Goal: Task Accomplishment & Management: Manage account settings

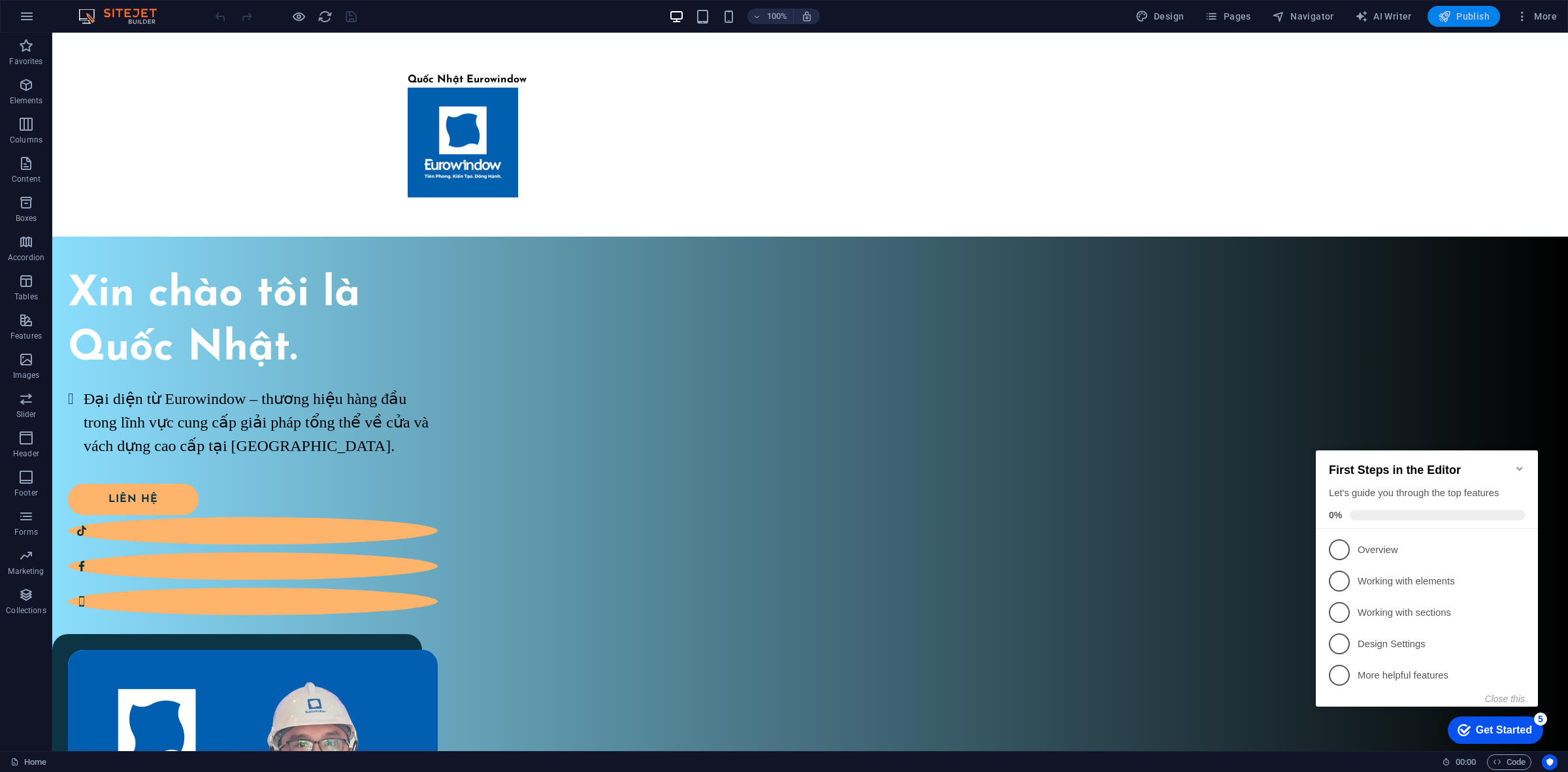
click at [1467, 19] on span "Publish" at bounding box center [1463, 16] width 52 height 13
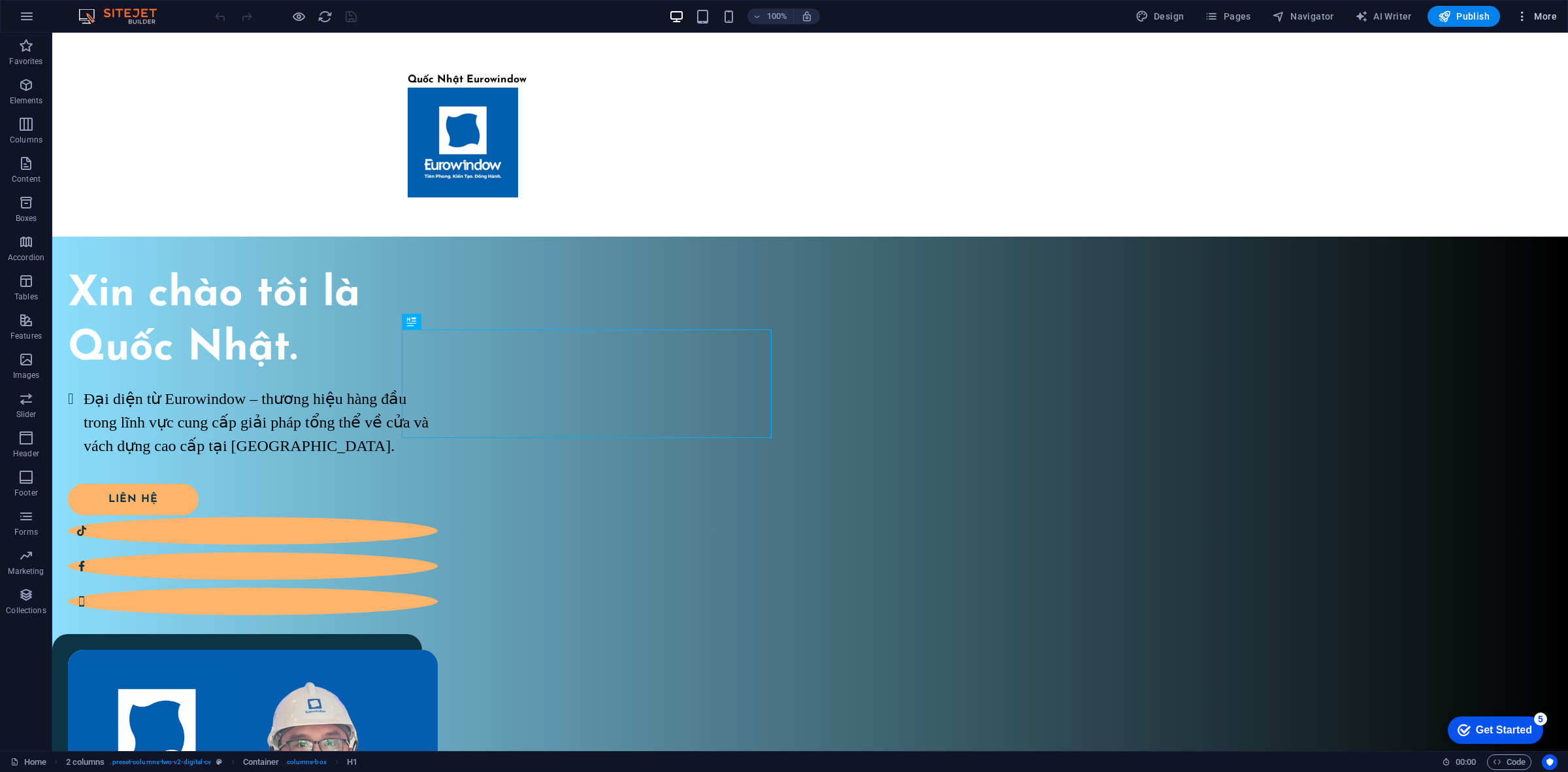
click at [1523, 19] on icon "button" at bounding box center [1522, 16] width 13 height 13
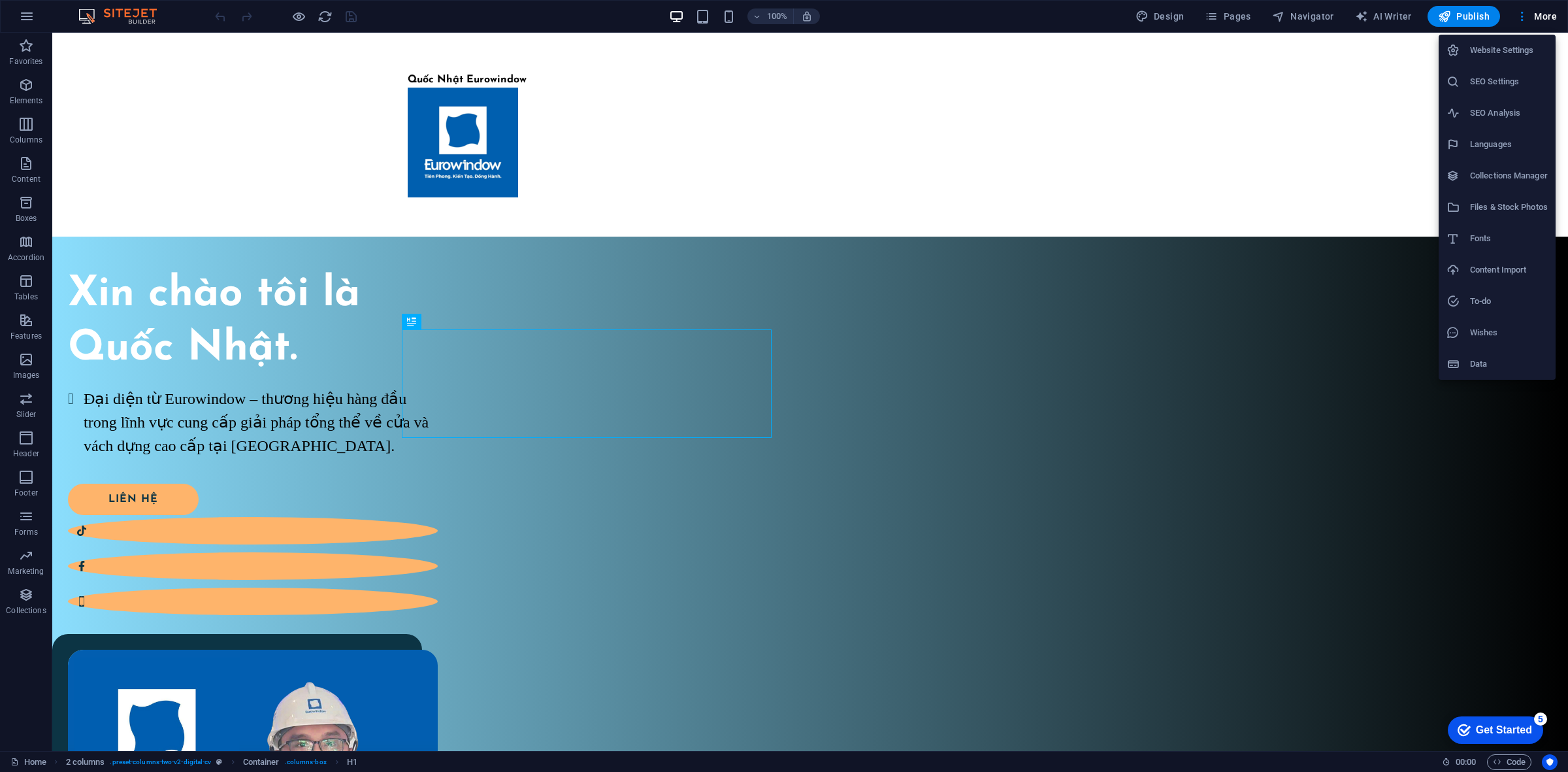
click at [1507, 61] on li "Website Settings" at bounding box center [1497, 50] width 117 height 32
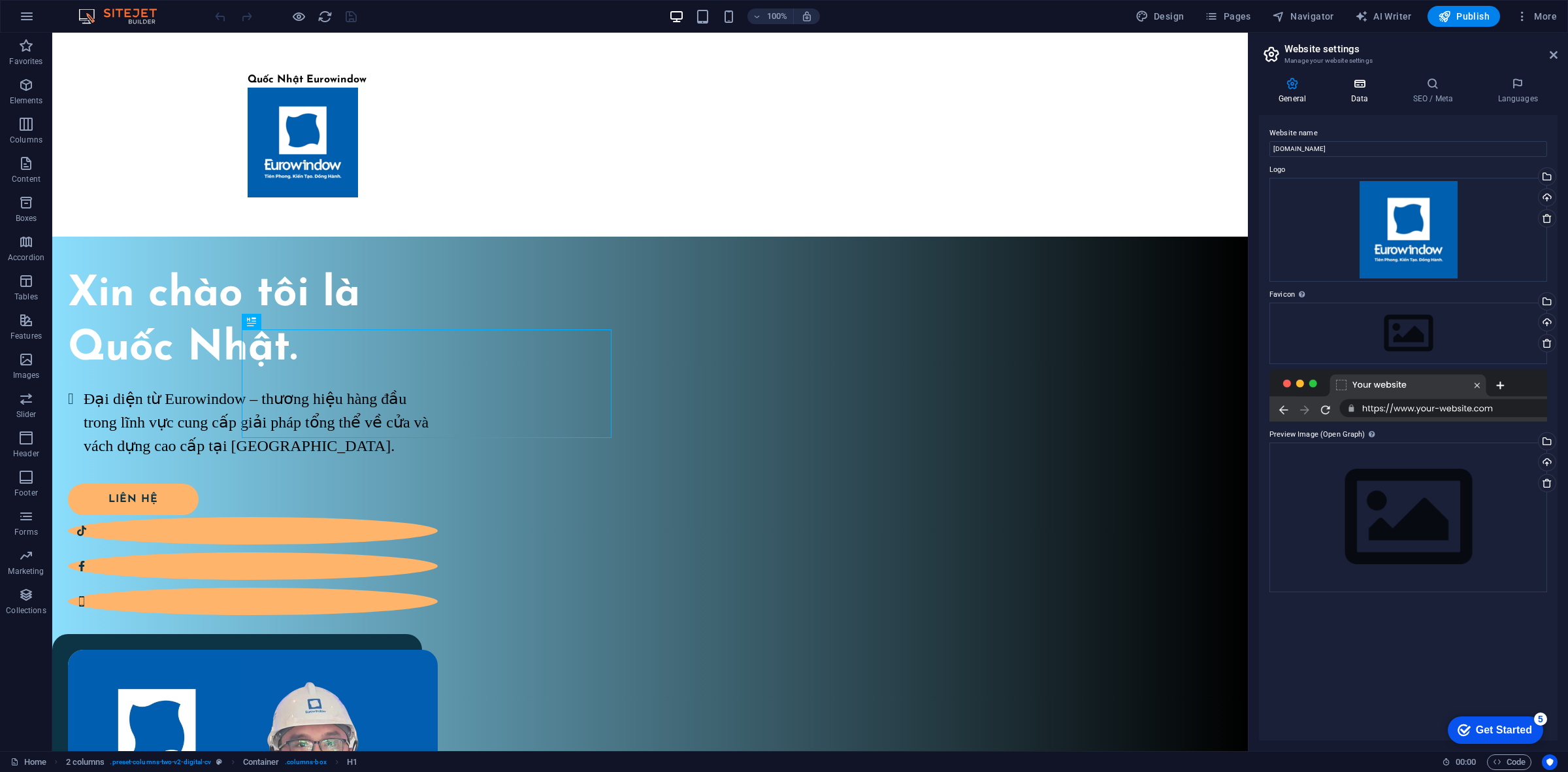
click at [1372, 85] on icon at bounding box center [1359, 83] width 57 height 13
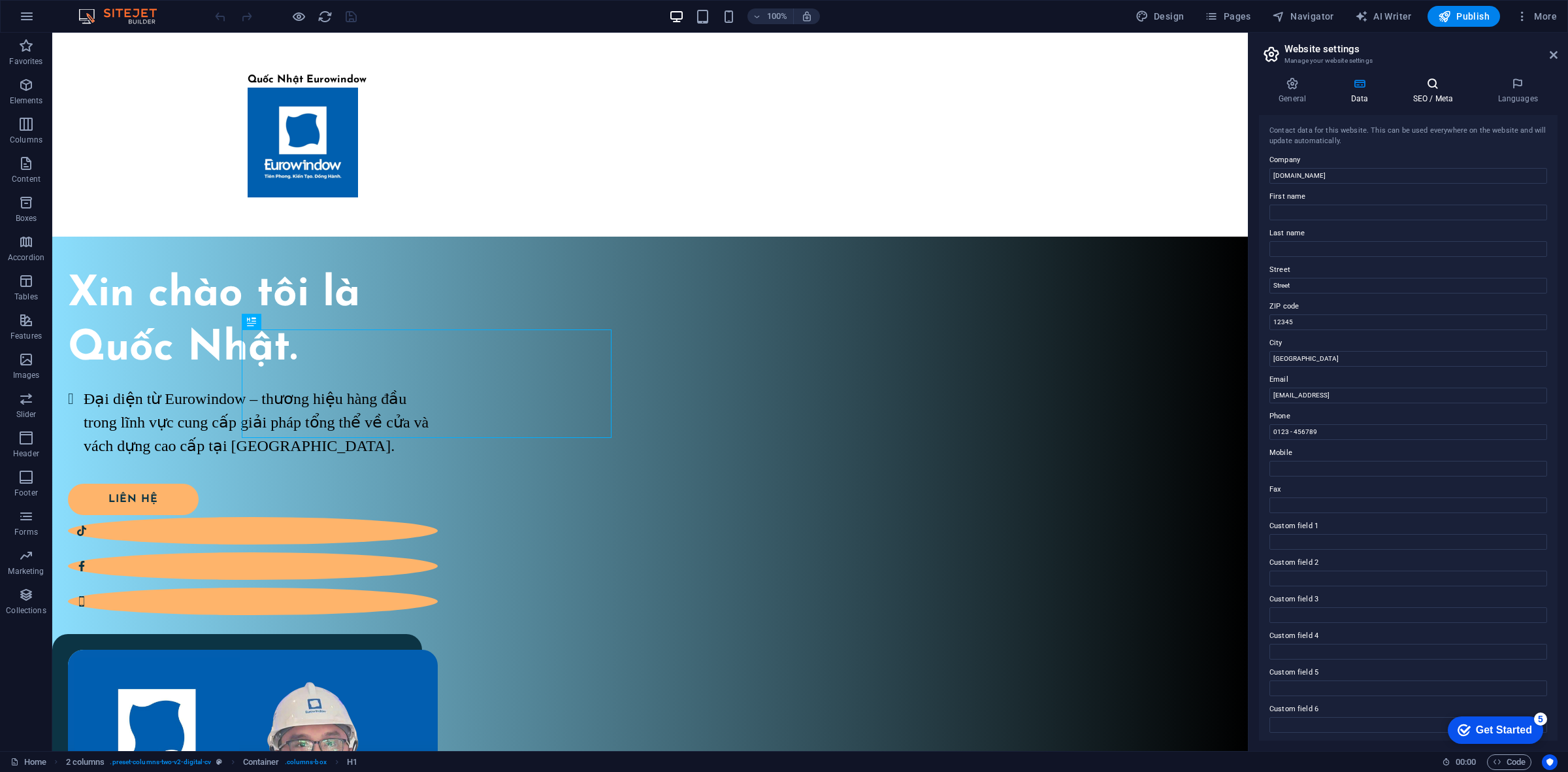
click at [1432, 87] on icon at bounding box center [1432, 83] width 80 height 13
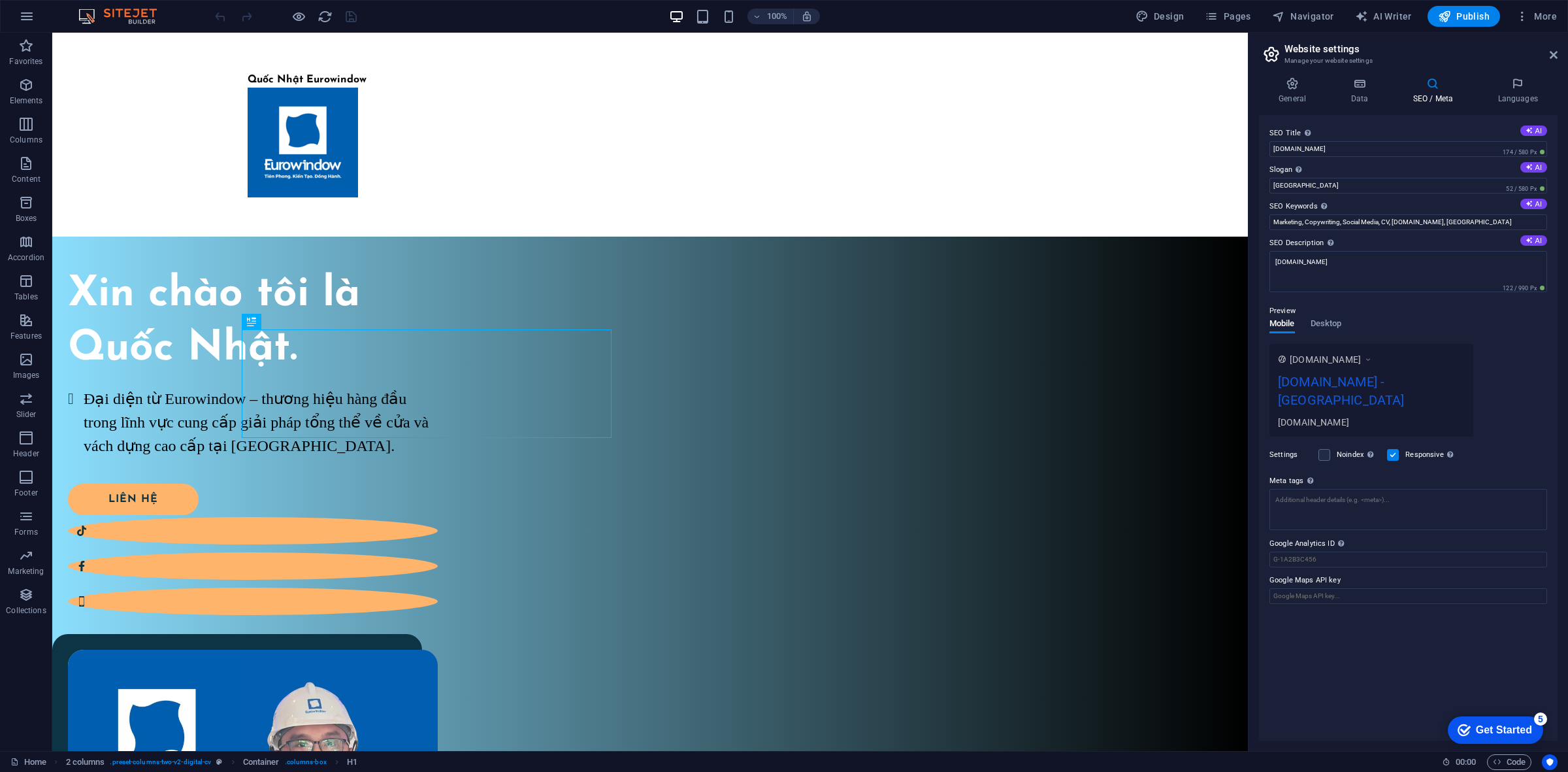
click at [1380, 383] on div "[DOMAIN_NAME] - [GEOGRAPHIC_DATA]" at bounding box center [1370, 394] width 187 height 44
click at [1361, 358] on span "[DOMAIN_NAME]" at bounding box center [1324, 359] width 71 height 13
drag, startPoint x: 1285, startPoint y: 377, endPoint x: 1392, endPoint y: 377, distance: 107.0
click at [1388, 377] on div "[DOMAIN_NAME] - [GEOGRAPHIC_DATA]" at bounding box center [1370, 394] width 187 height 44
click at [1320, 325] on span "Desktop" at bounding box center [1326, 324] width 32 height 19
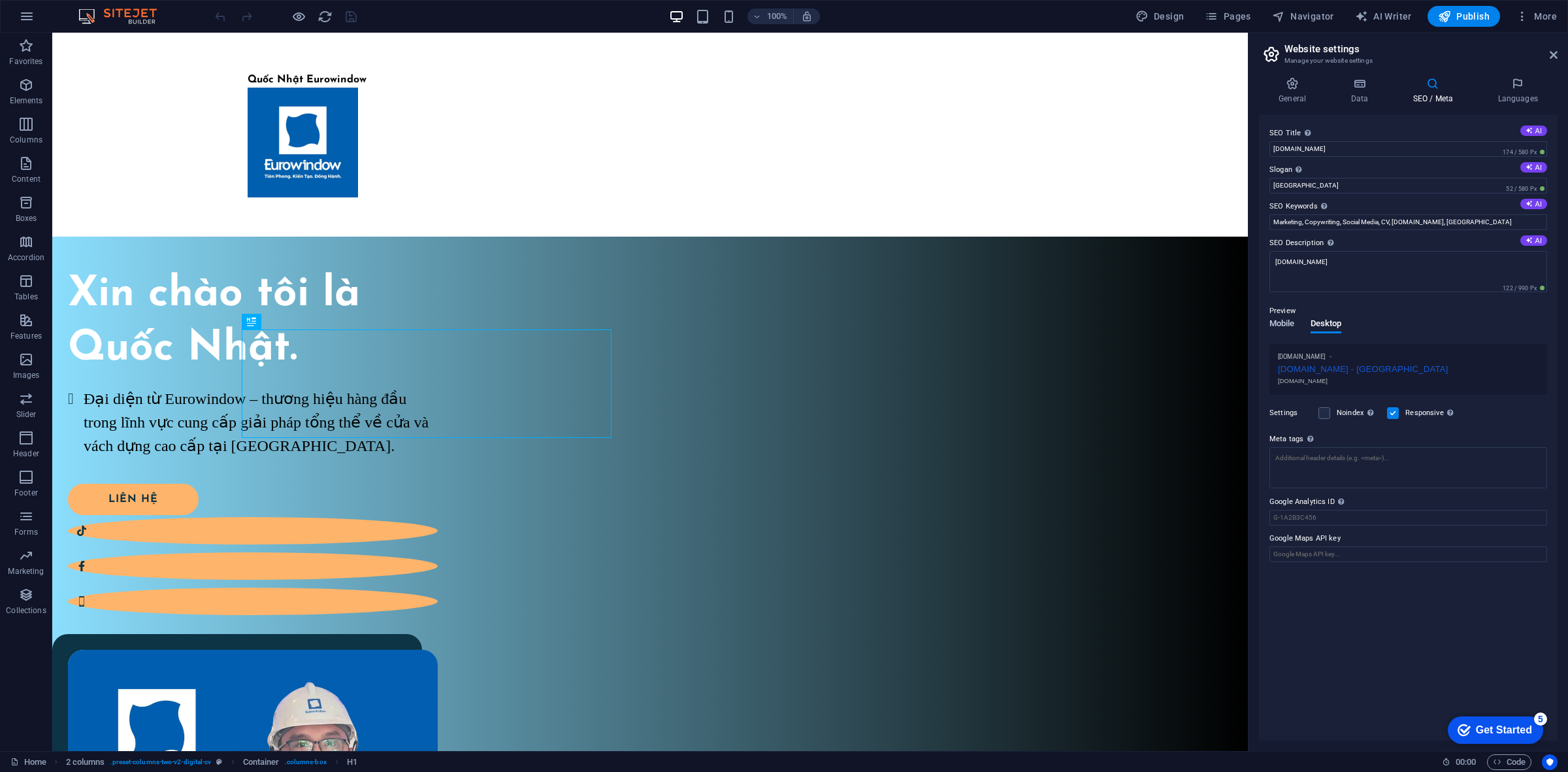
click at [1275, 325] on span "Mobile" at bounding box center [1282, 324] width 25 height 19
click at [1339, 415] on div "[DOMAIN_NAME]" at bounding box center [1370, 422] width 187 height 14
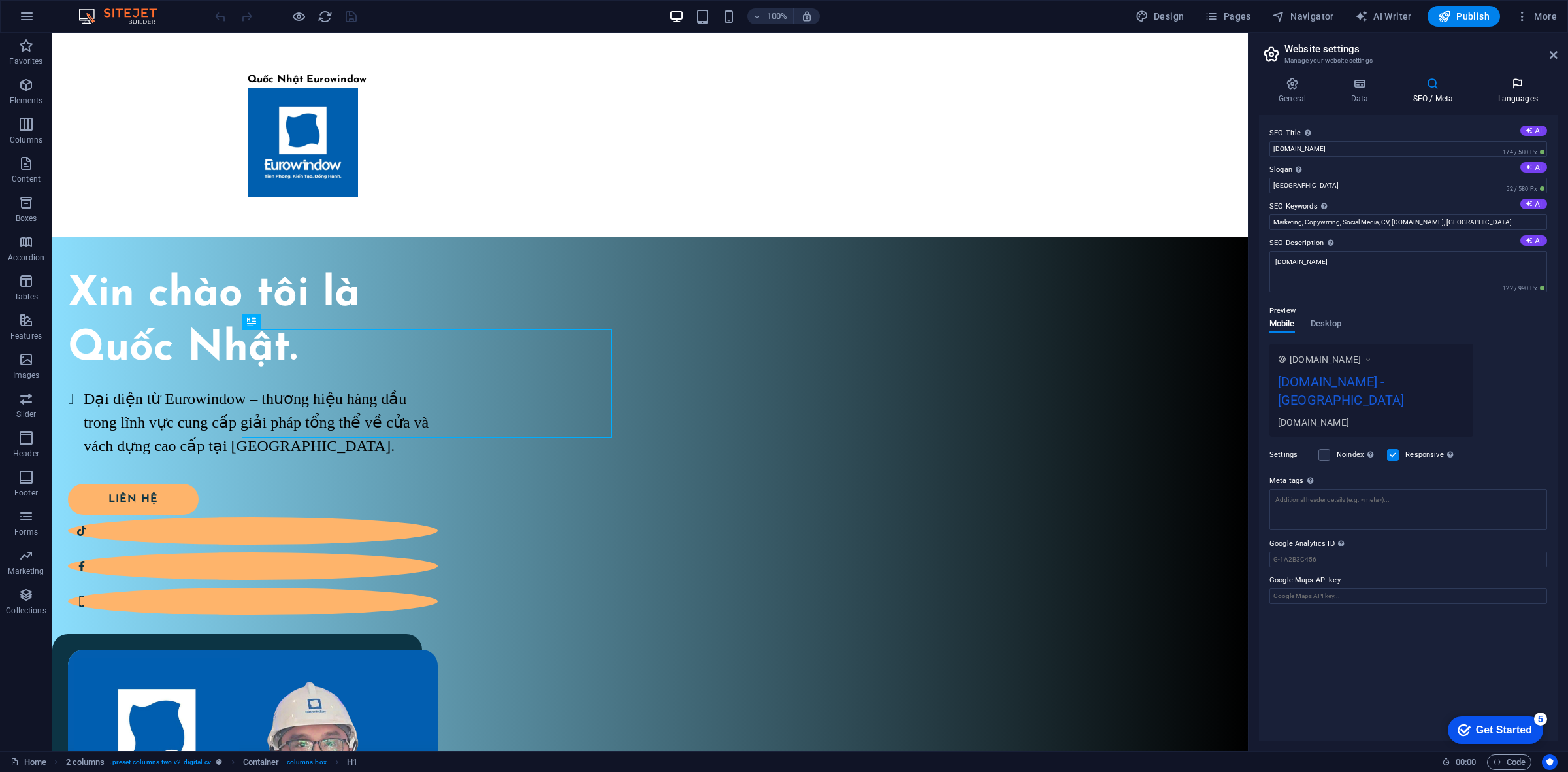
click at [1506, 90] on h4 "Languages" at bounding box center [1518, 91] width 80 height 28
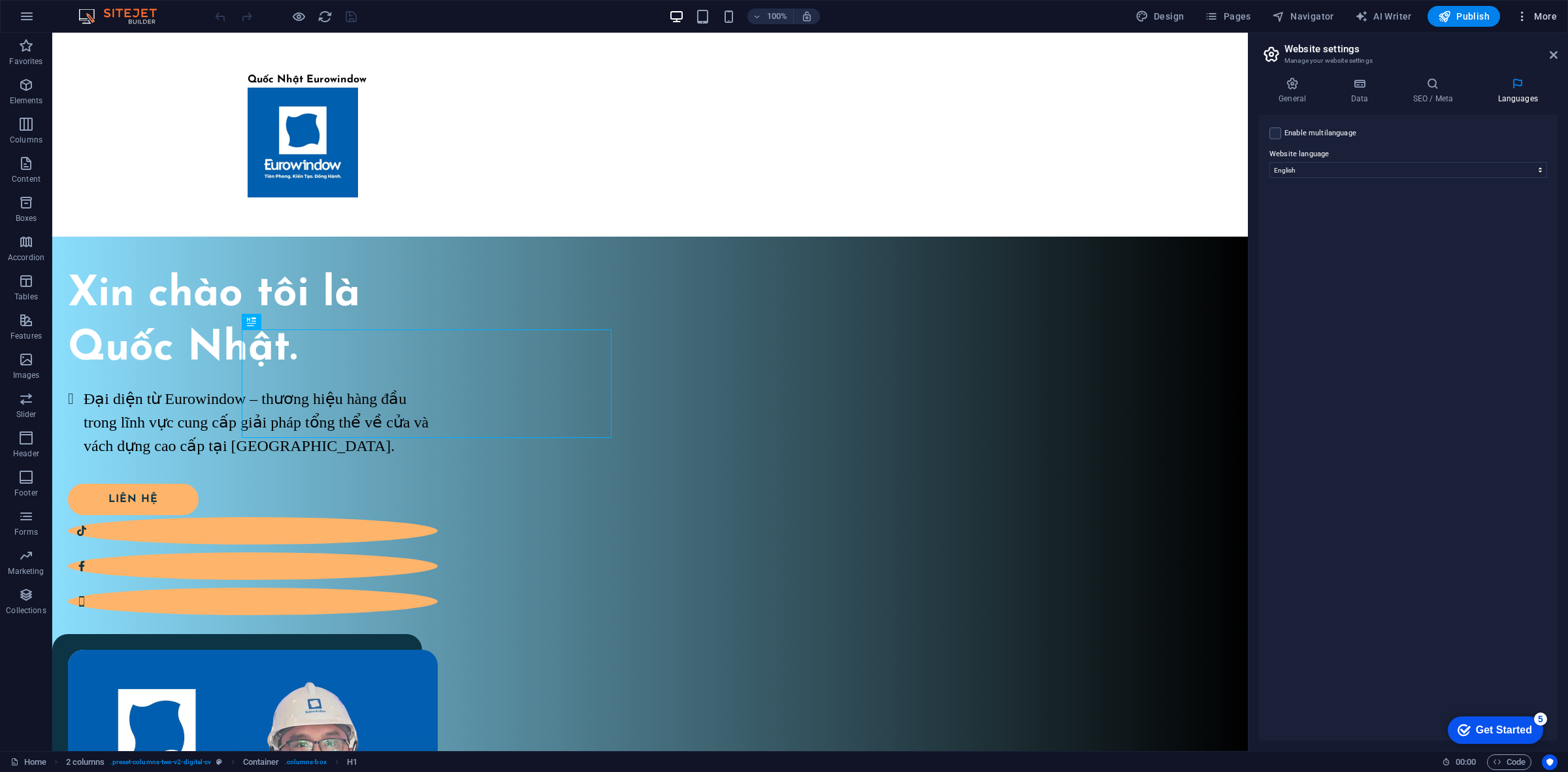
click at [1529, 19] on span "More" at bounding box center [1536, 16] width 41 height 13
click at [1496, 364] on h6 "Data" at bounding box center [1508, 364] width 78 height 16
click at [1543, 18] on span "More" at bounding box center [1536, 16] width 41 height 13
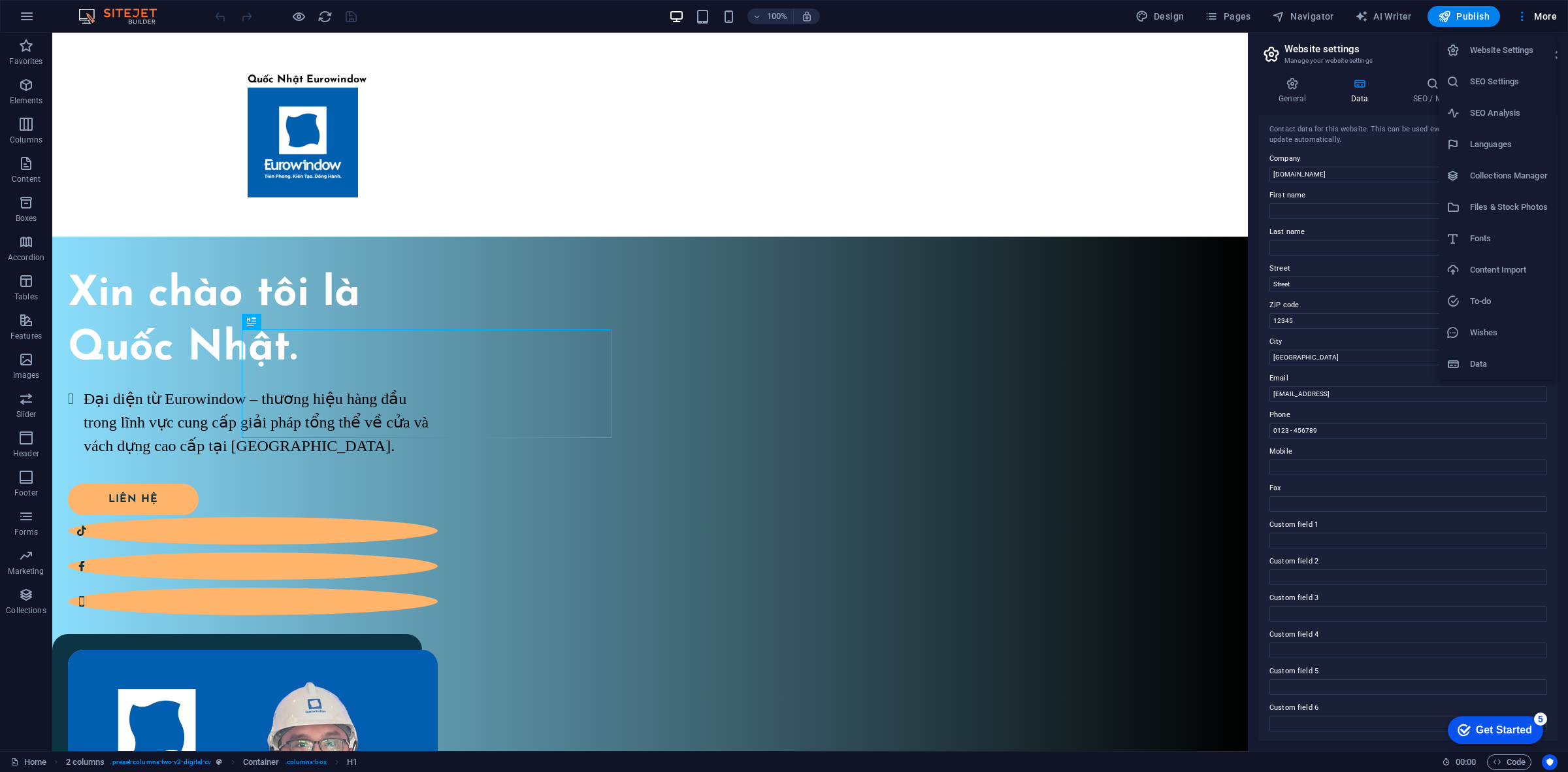
click at [1520, 57] on h6 "Website Settings" at bounding box center [1508, 50] width 78 height 16
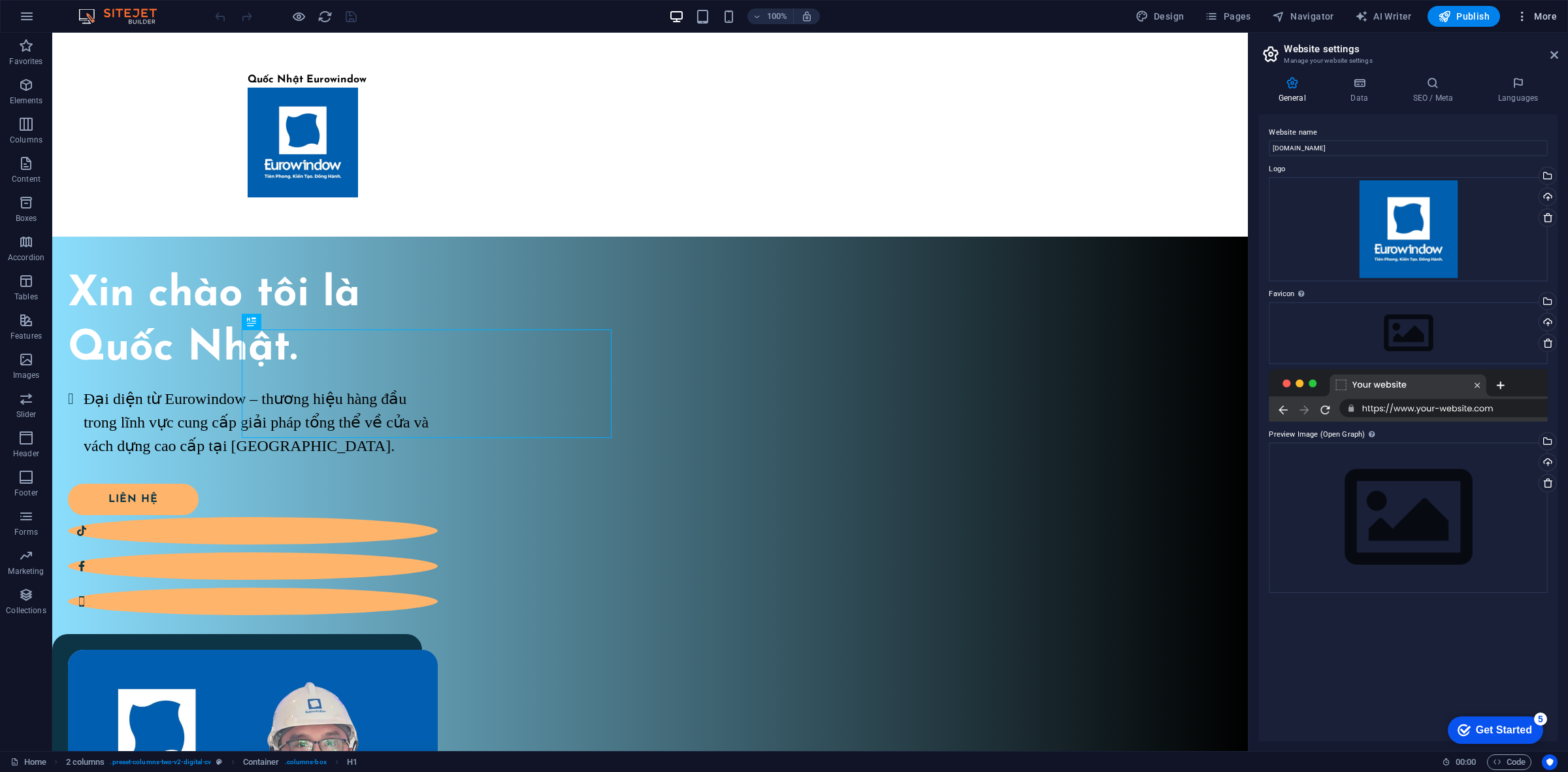
click at [1544, 11] on span "More" at bounding box center [1536, 16] width 41 height 13
click at [1524, 83] on h6 "SEO Settings" at bounding box center [1508, 81] width 78 height 16
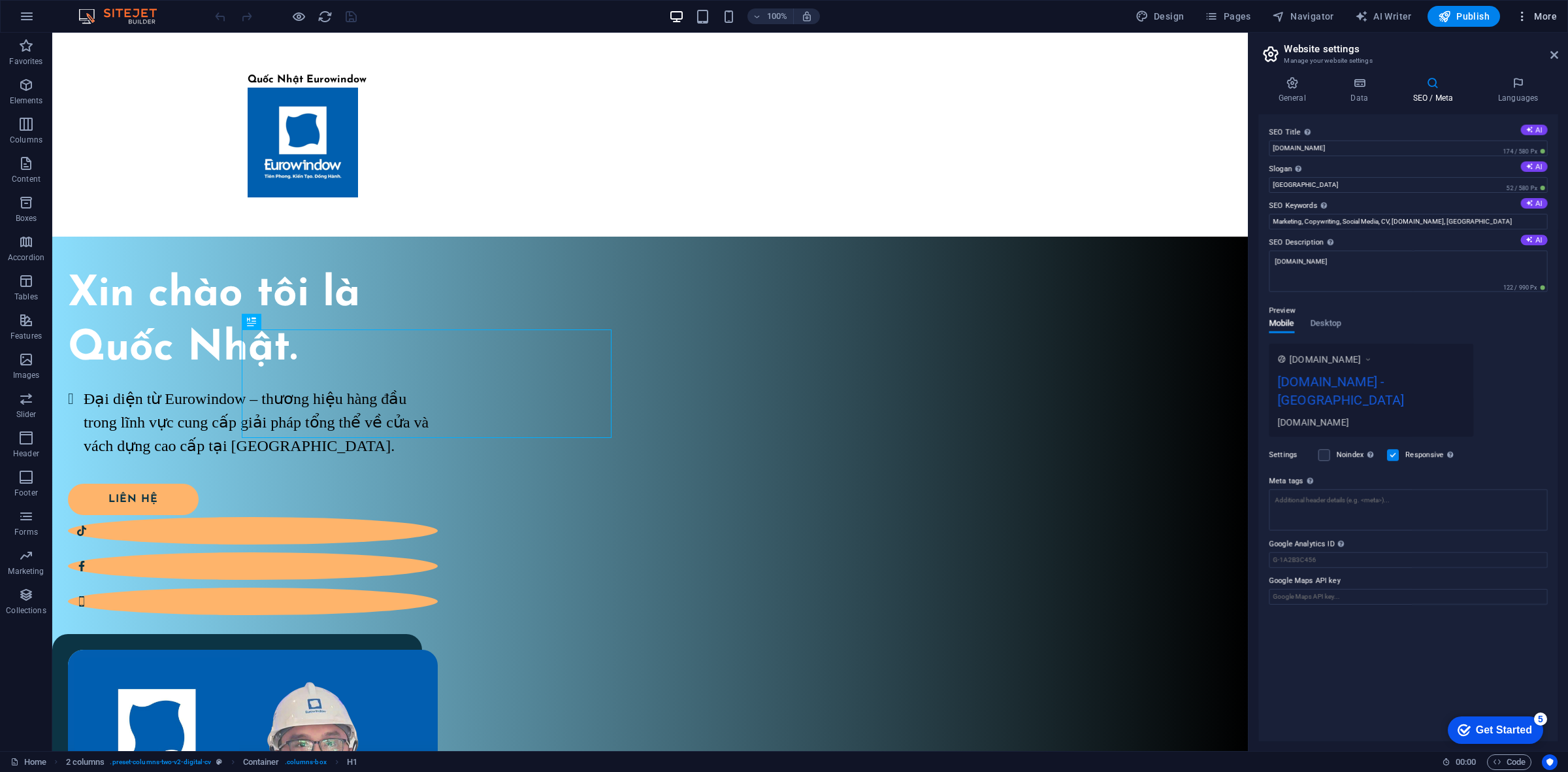
click at [1539, 23] on span "More" at bounding box center [1536, 16] width 41 height 13
click at [1543, 14] on div at bounding box center [784, 386] width 1568 height 772
click at [1384, 147] on input "[DOMAIN_NAME]" at bounding box center [1408, 149] width 277 height 16
drag, startPoint x: 1429, startPoint y: 184, endPoint x: 1138, endPoint y: 136, distance: 294.9
type input "q"
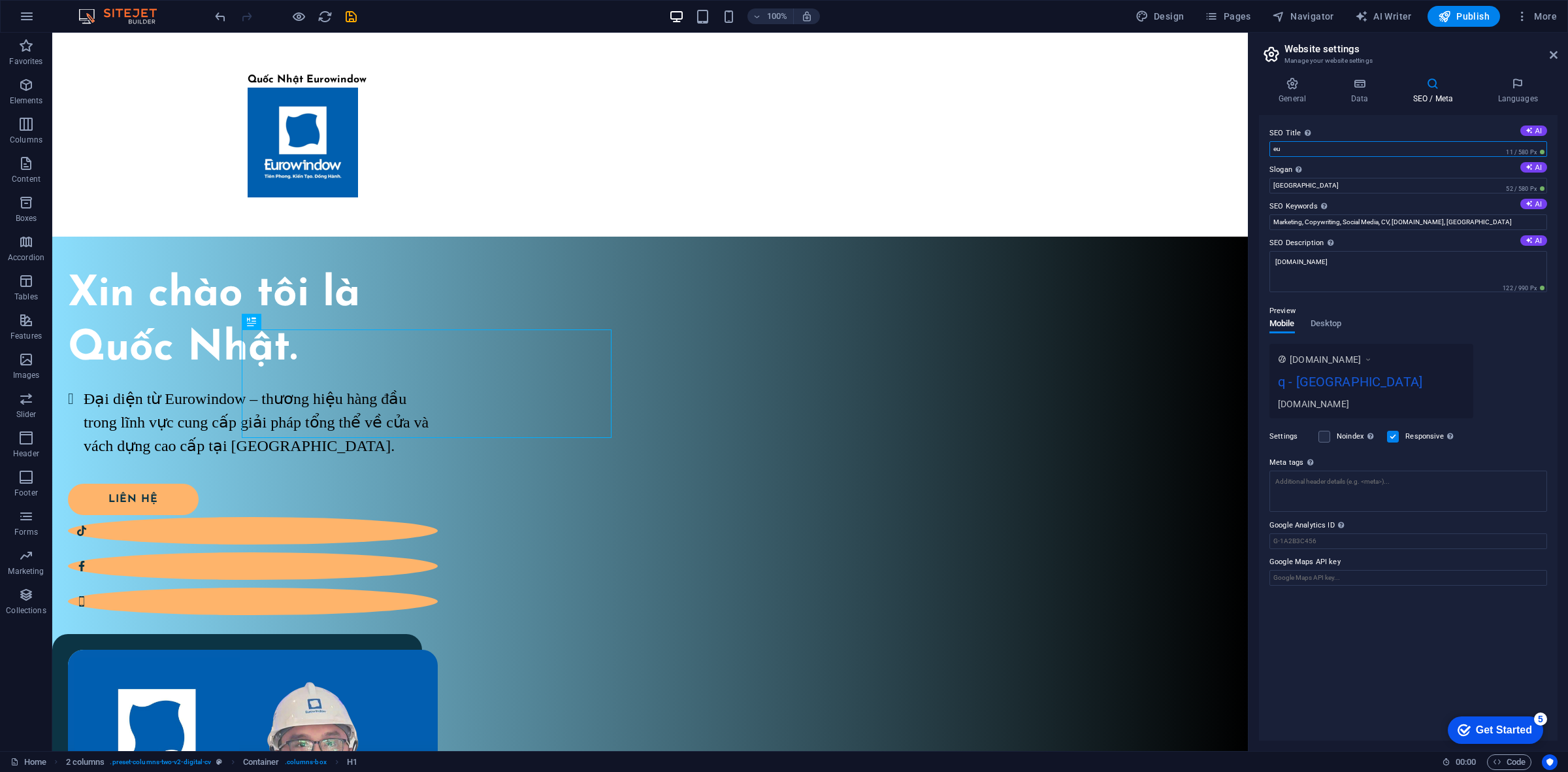
type input "e"
type input "ẻ"
type input "[DOMAIN_NAME]"
click at [1468, 334] on div "Preview Mobile Desktop [DOMAIN_NAME] [DOMAIN_NAME] - [GEOGRAPHIC_DATA] [DOMAIN_…" at bounding box center [1408, 364] width 277 height 144
click at [1298, 404] on div "[DOMAIN_NAME] - [GEOGRAPHIC_DATA]" at bounding box center [1370, 394] width 187 height 44
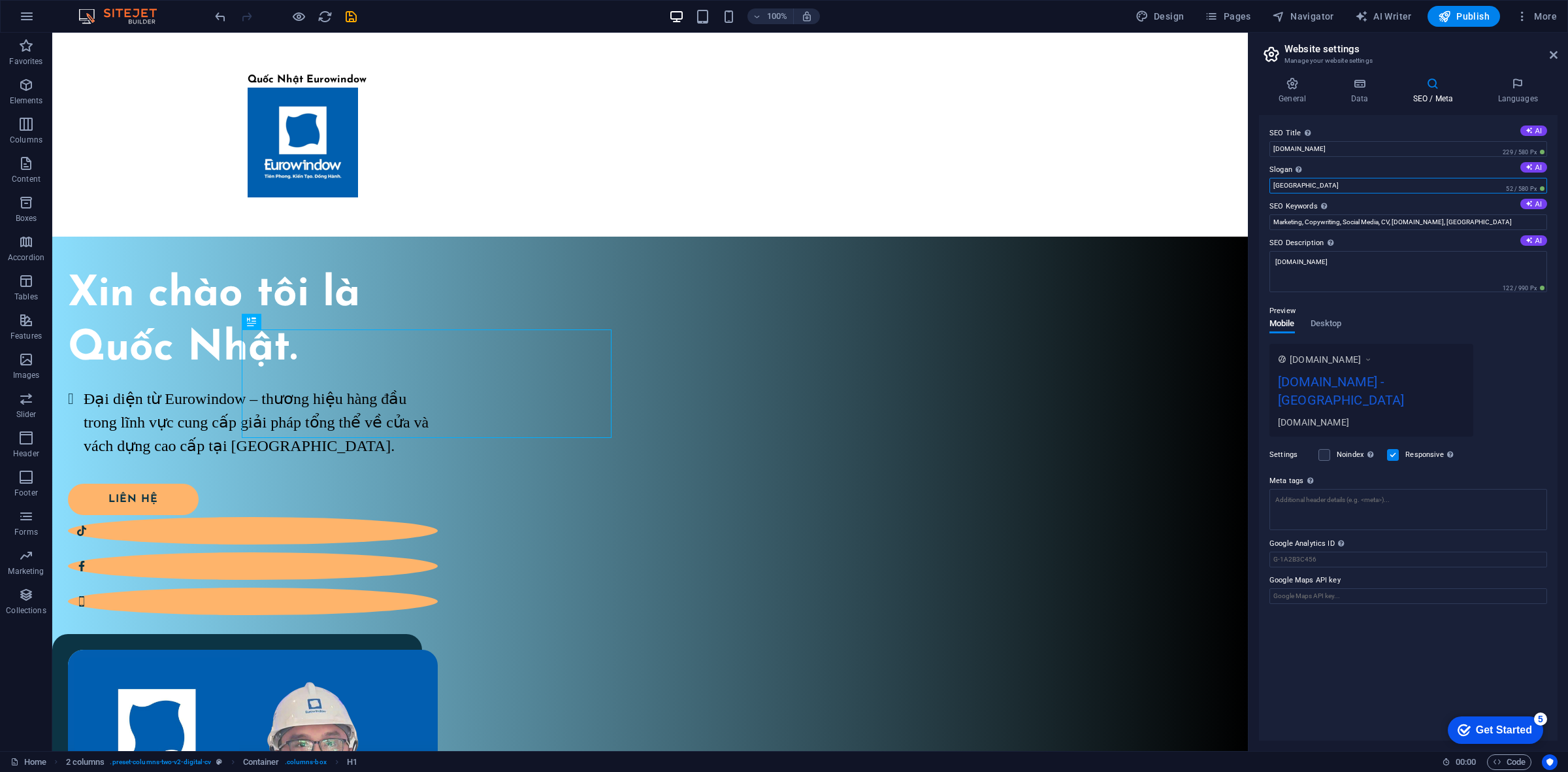
click at [1330, 185] on input "[GEOGRAPHIC_DATA]" at bounding box center [1408, 185] width 277 height 16
type input "B"
click at [1519, 353] on div "[DOMAIN_NAME] [DOMAIN_NAME] - [GEOGRAPHIC_DATA] [DOMAIN_NAME]" at bounding box center [1408, 390] width 277 height 93
click at [1520, 94] on h4 "Languages" at bounding box center [1518, 91] width 80 height 28
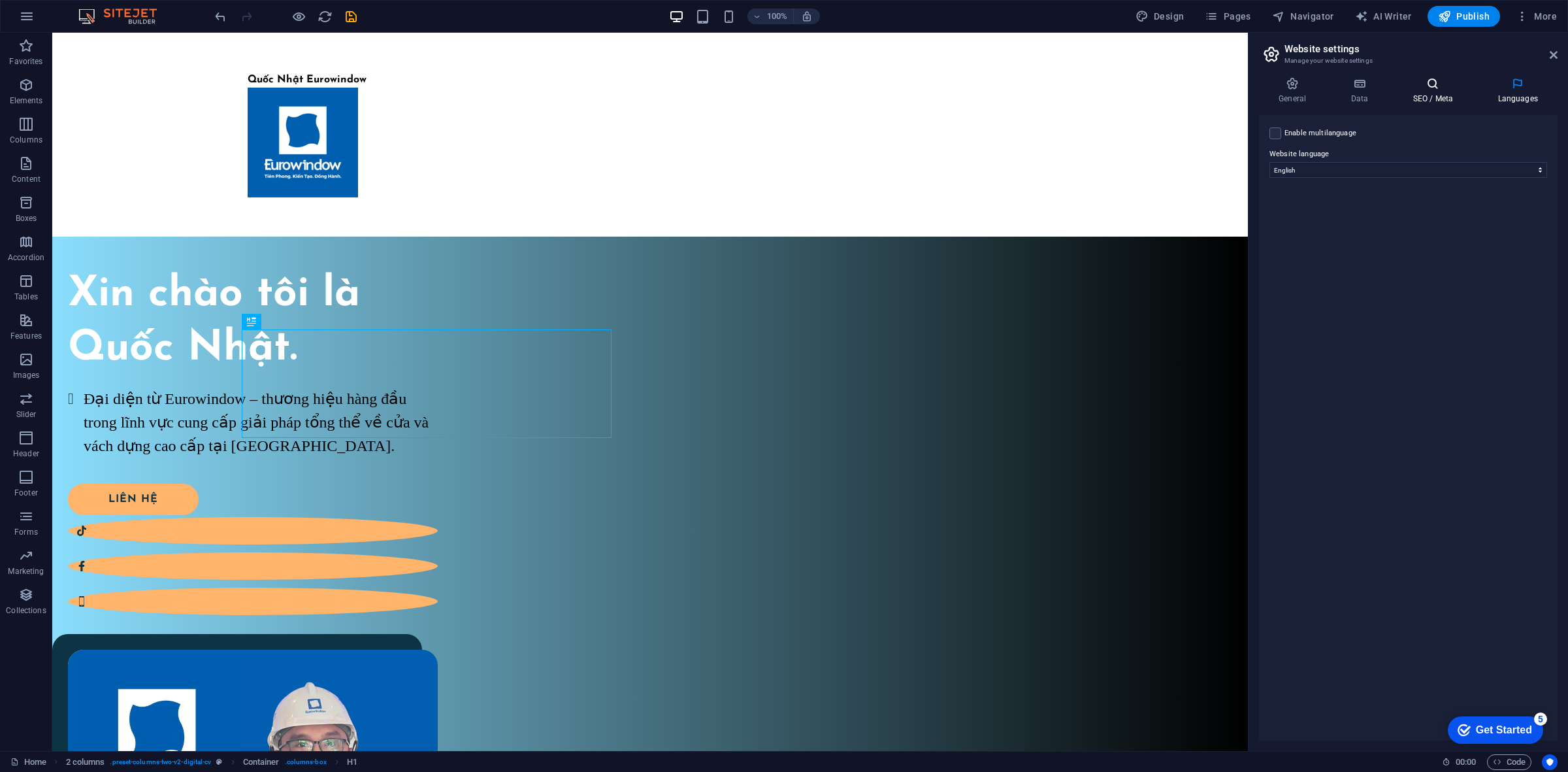
click at [1462, 90] on icon at bounding box center [1432, 83] width 80 height 13
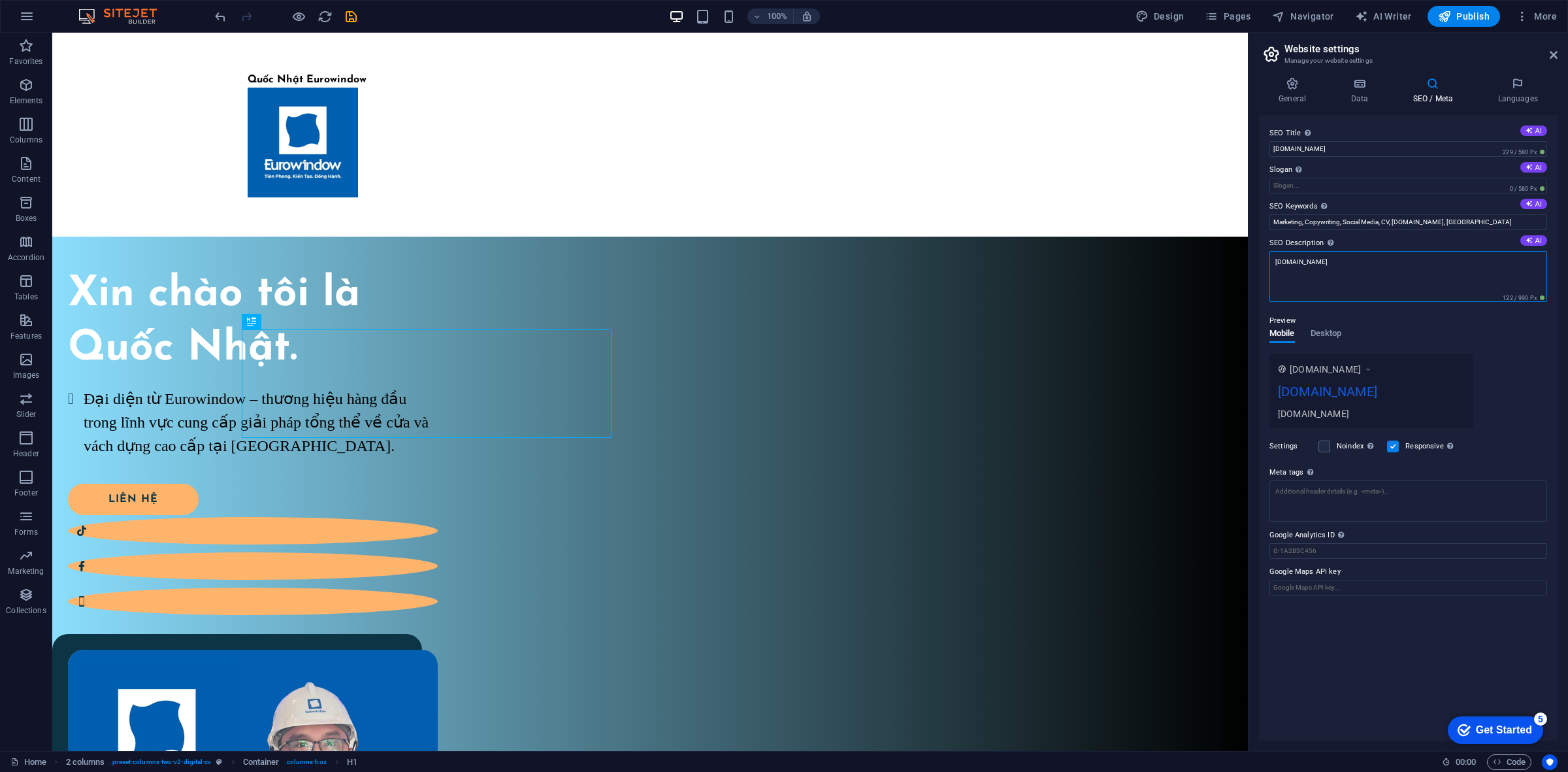
click at [1353, 269] on textarea "[DOMAIN_NAME]" at bounding box center [1408, 276] width 277 height 51
drag, startPoint x: 1367, startPoint y: 152, endPoint x: 1253, endPoint y: 152, distance: 114.0
click at [1253, 152] on div "General Data SEO / Meta Languages Website name [DOMAIN_NAME] Logo Drag files he…" at bounding box center [1408, 409] width 319 height 685
click at [1347, 269] on textarea "[DOMAIN_NAME]" at bounding box center [1408, 276] width 277 height 51
drag, startPoint x: 1351, startPoint y: 266, endPoint x: 1269, endPoint y: 262, distance: 82.1
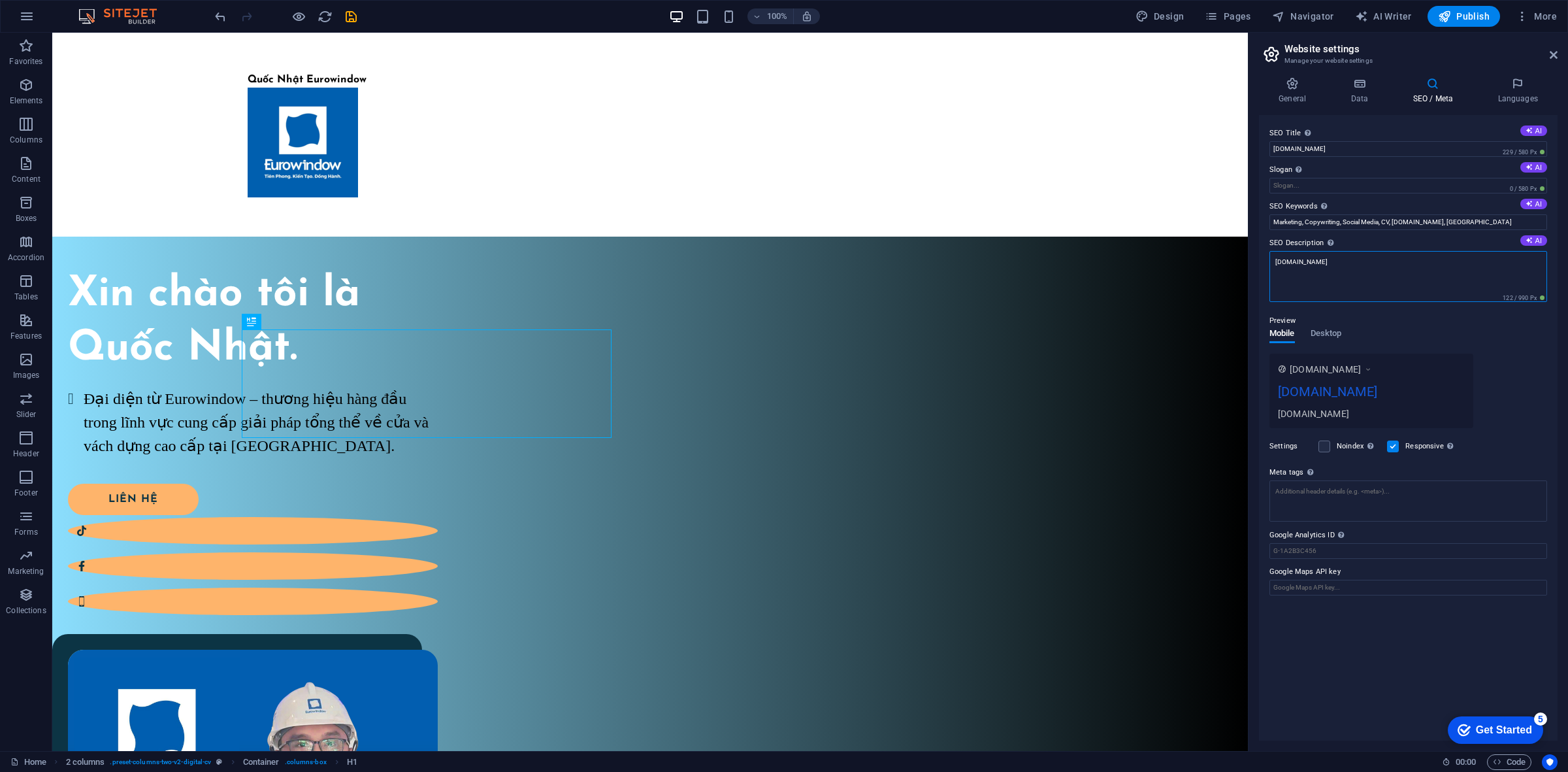
click at [1269, 262] on textarea "[DOMAIN_NAME]" at bounding box center [1408, 276] width 277 height 51
paste textarea "[DOMAIN_NAME]"
type textarea "[DOMAIN_NAME]"
click at [1498, 354] on div "[DOMAIN_NAME] [DOMAIN_NAME] [DOMAIN_NAME]" at bounding box center [1408, 390] width 277 height 74
click at [1339, 364] on span "[DOMAIN_NAME]" at bounding box center [1324, 359] width 71 height 13
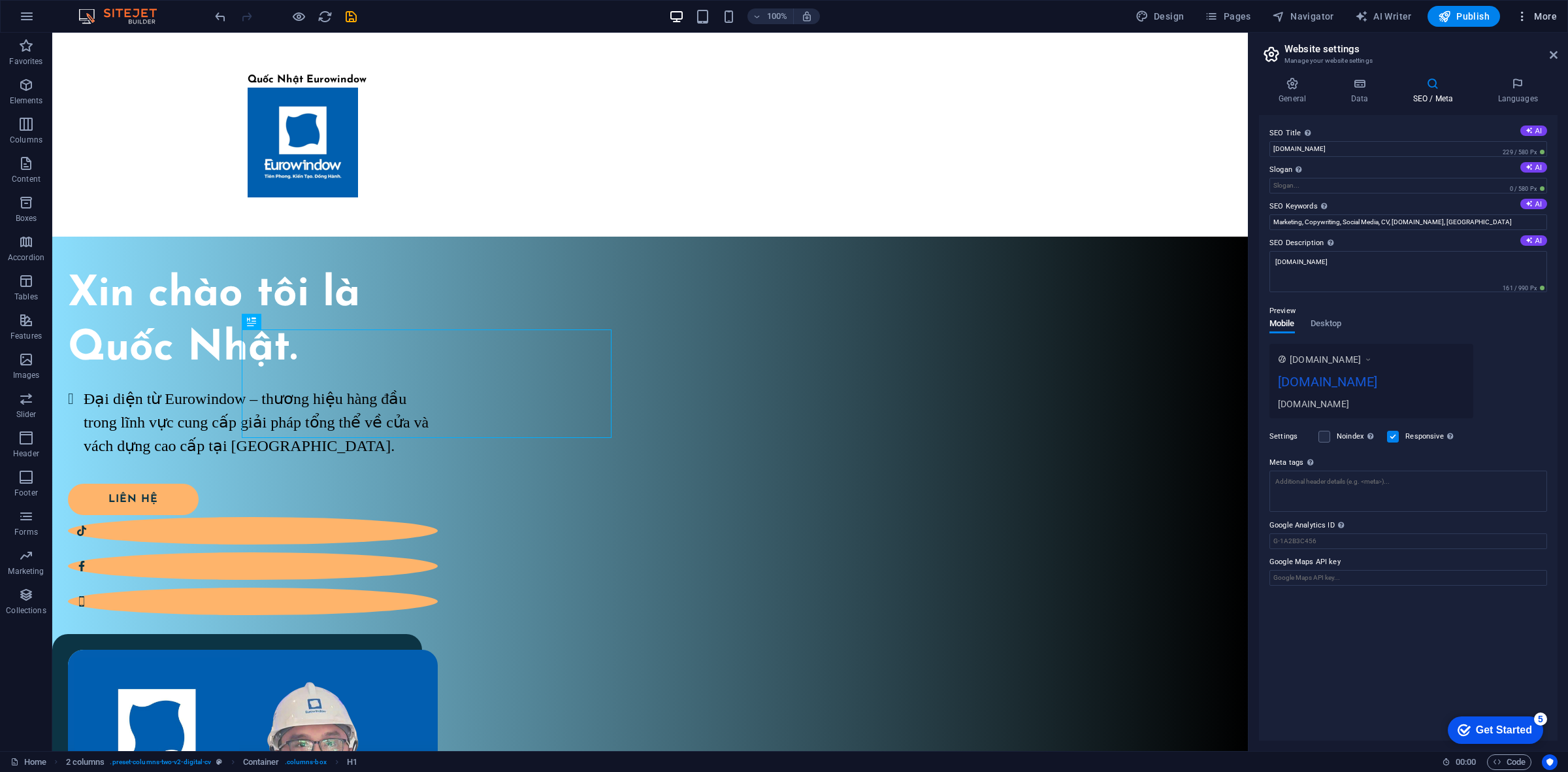
click at [1535, 17] on span "More" at bounding box center [1536, 16] width 41 height 13
click at [1307, 19] on div at bounding box center [784, 386] width 1568 height 772
click at [1481, 19] on span "Publish" at bounding box center [1463, 16] width 52 height 13
